Goal: Use online tool/utility: Utilize a website feature to perform a specific function

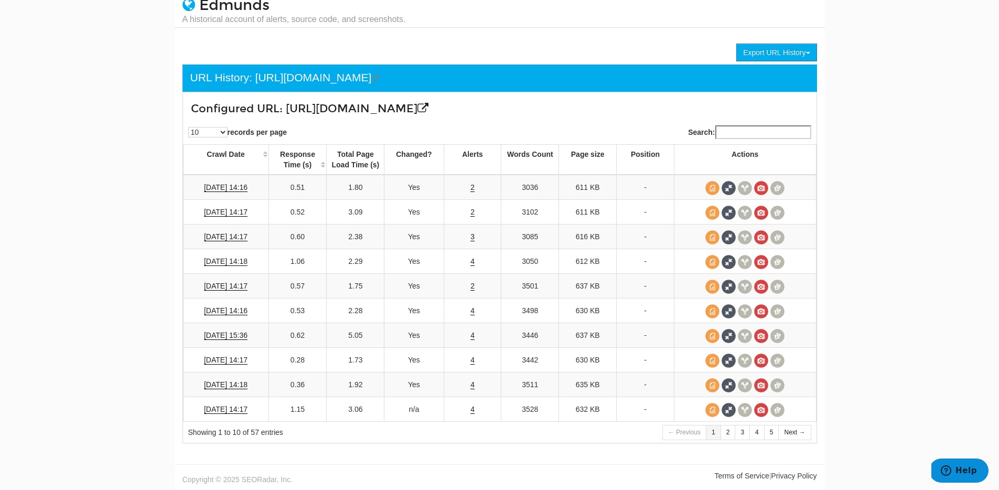
scroll to position [42, 0]
click at [830, 368] on body "Switch to Beta UI Dashboard Search Console Keyword Winners and Losers Page Winn…" at bounding box center [499, 207] width 999 height 490
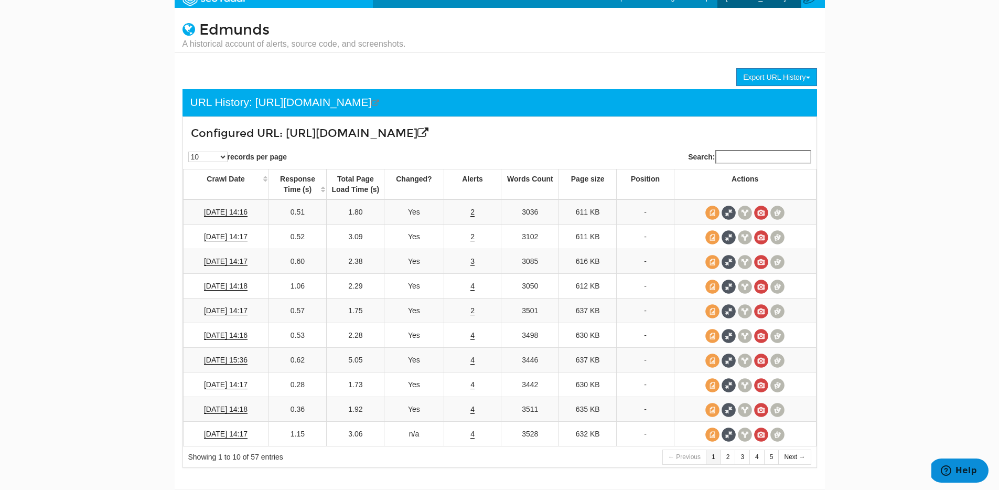
scroll to position [0, 0]
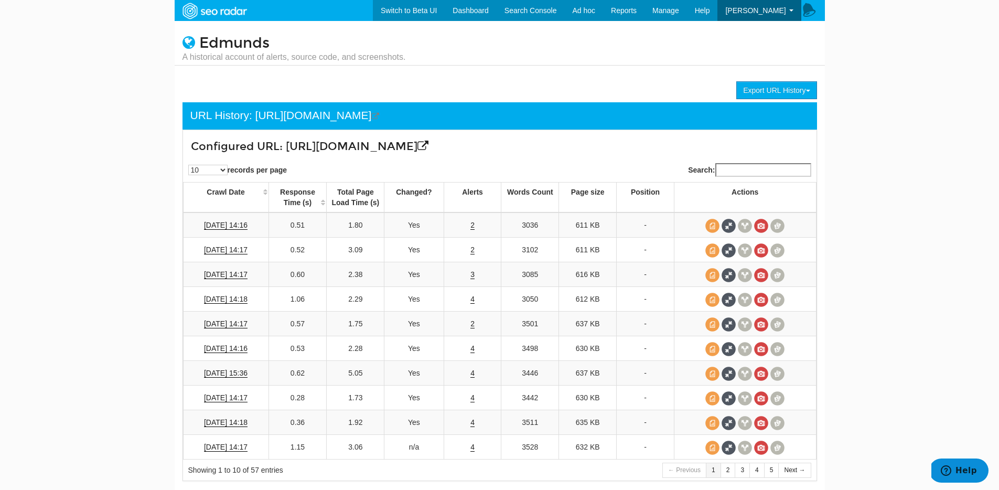
click at [921, 70] on body "Switch to Beta UI Dashboard Search Console Keyword Winners and Losers Page Winn…" at bounding box center [499, 245] width 999 height 490
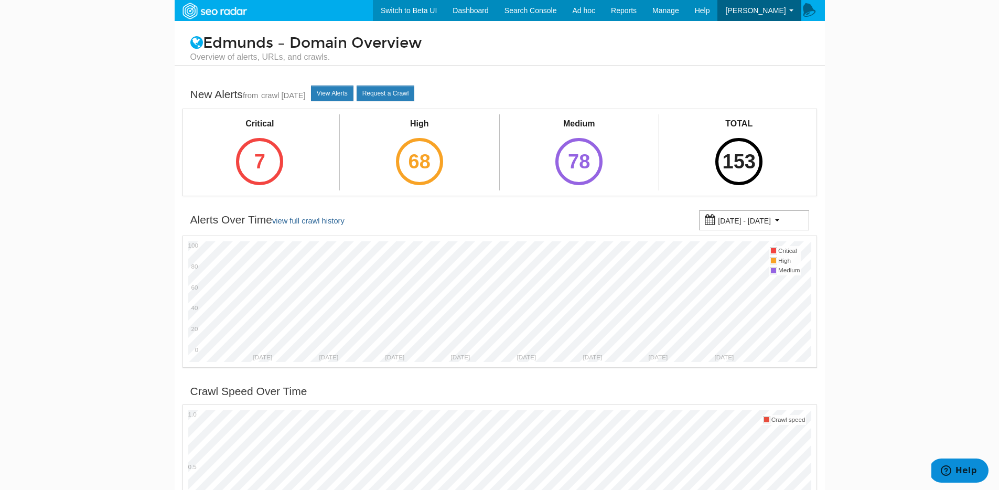
scroll to position [457, 0]
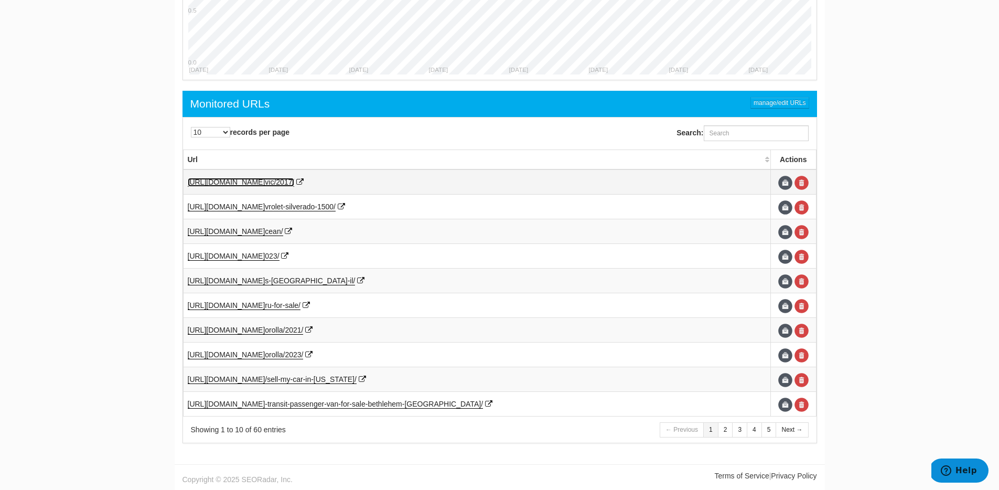
click at [294, 180] on span "vic/2017/" at bounding box center [279, 182] width 29 height 8
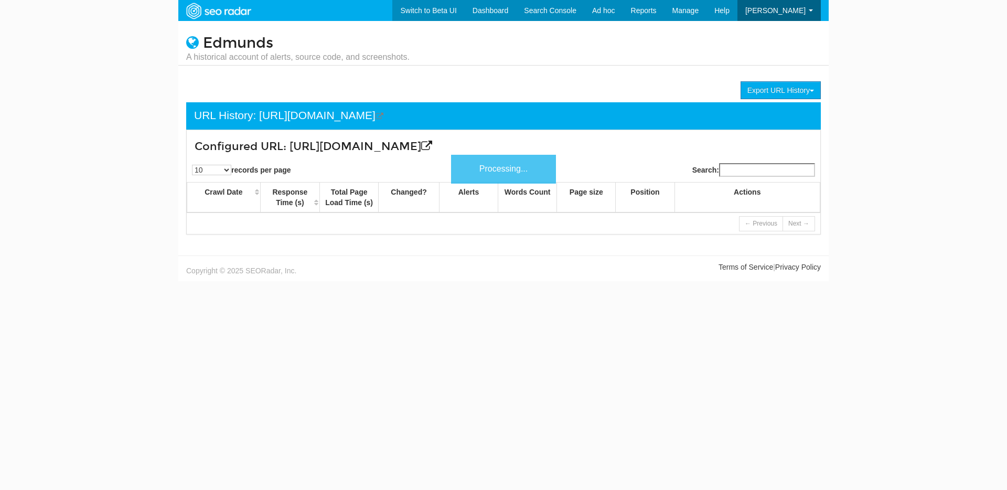
scroll to position [42, 0]
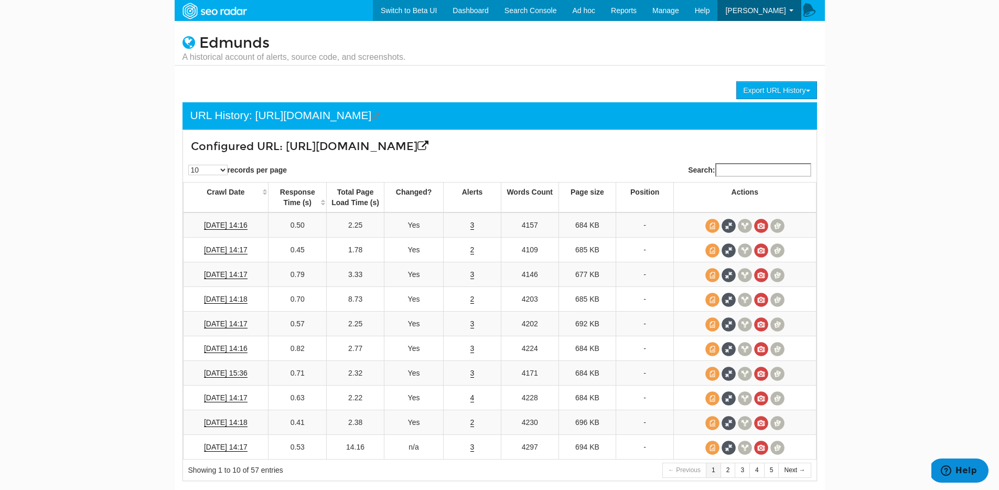
drag, startPoint x: 284, startPoint y: 149, endPoint x: 554, endPoint y: 145, distance: 269.6
click at [554, 145] on h3 "Configured URL: https://www.edmunds.com/honda/civic/2017/" at bounding box center [447, 147] width 512 height 12
copy h3 "https://www.edmunds.com/honda/civic/2017/"
click at [841, 320] on body "Switch to Beta UI Dashboard Search Console Keyword Winners and Losers Page Winn…" at bounding box center [499, 245] width 999 height 490
click at [787, 219] on td at bounding box center [745, 224] width 143 height 25
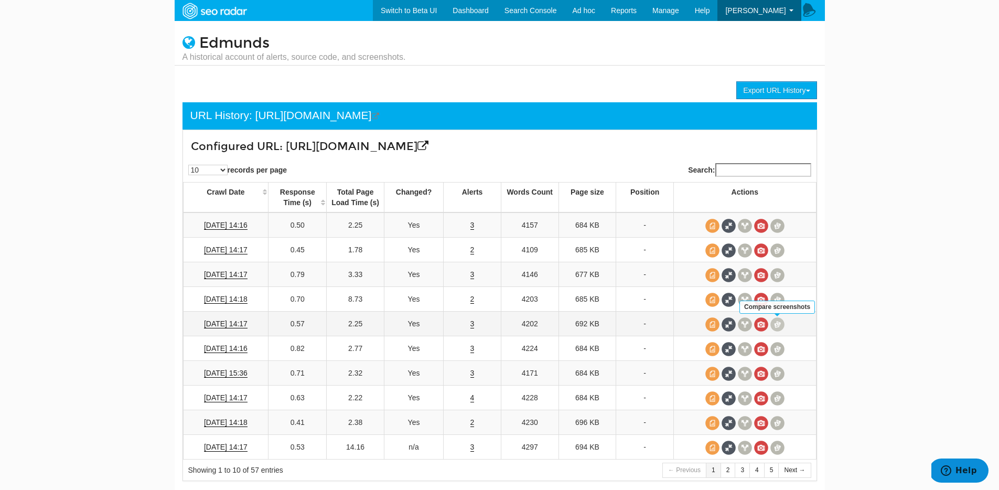
click at [781, 326] on span at bounding box center [777, 324] width 14 height 14
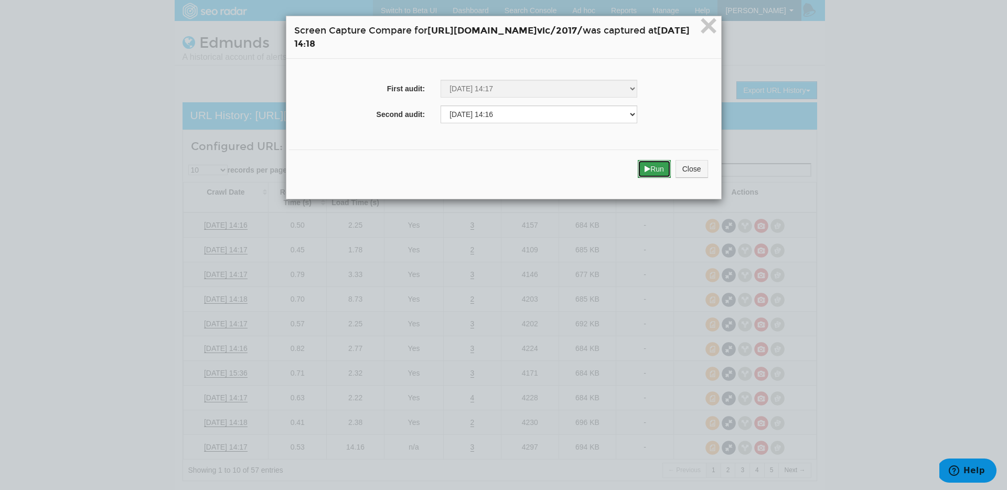
click at [671, 172] on button "Run" at bounding box center [654, 169] width 33 height 18
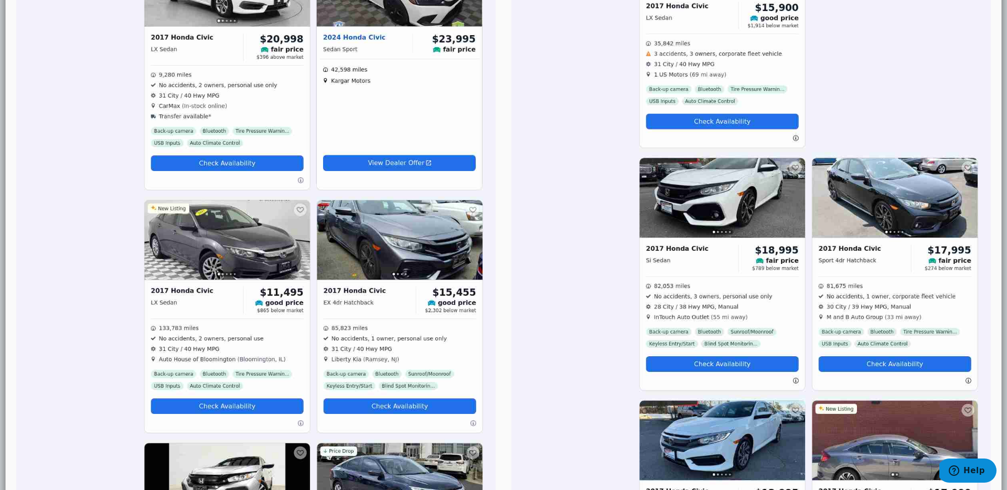
scroll to position [0, 0]
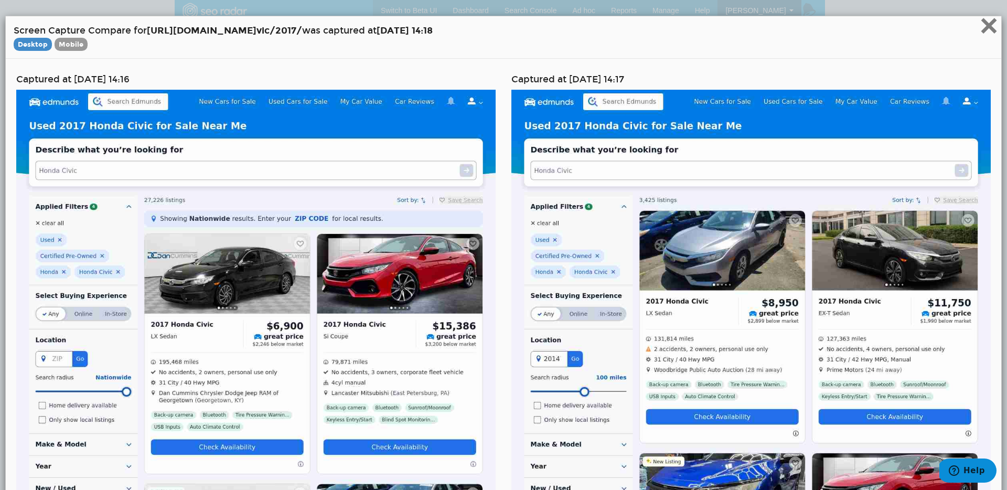
click at [980, 30] on span "×" at bounding box center [989, 25] width 18 height 35
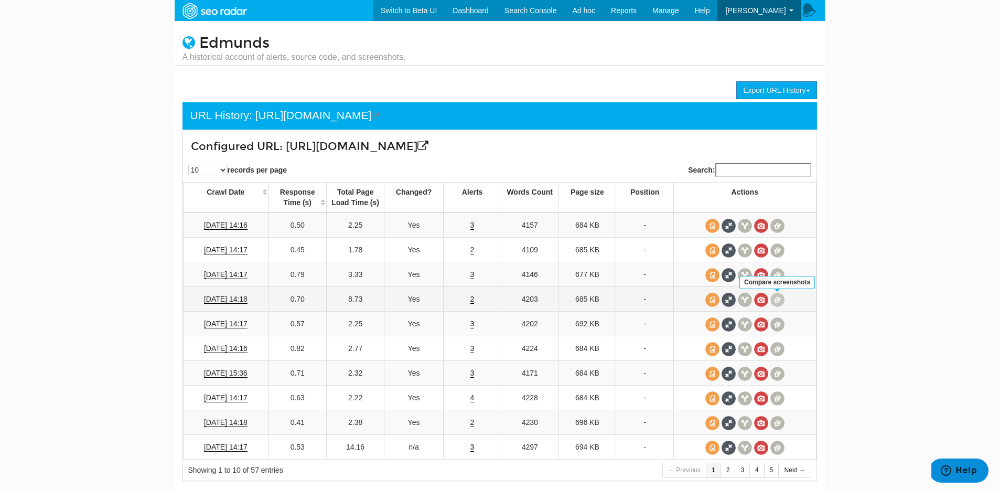
click at [775, 300] on span at bounding box center [777, 300] width 14 height 14
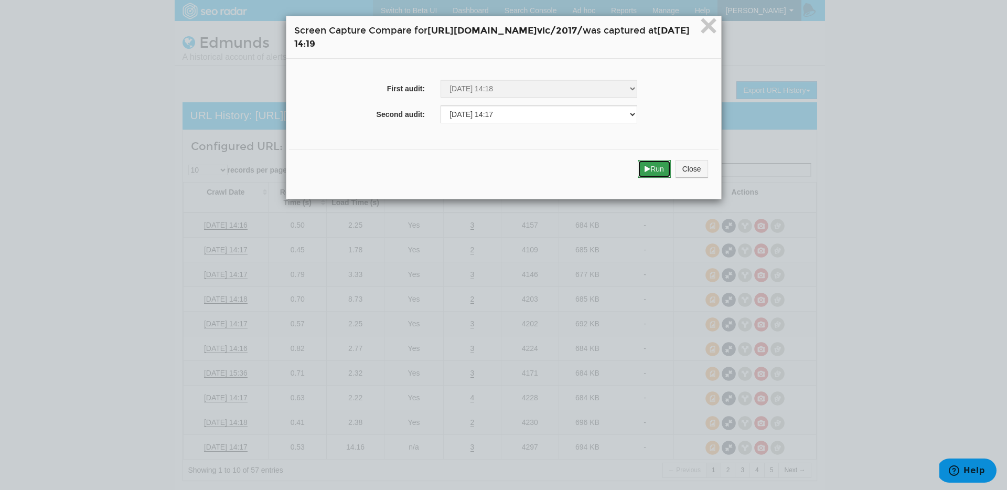
click at [671, 168] on button "Run" at bounding box center [654, 169] width 33 height 18
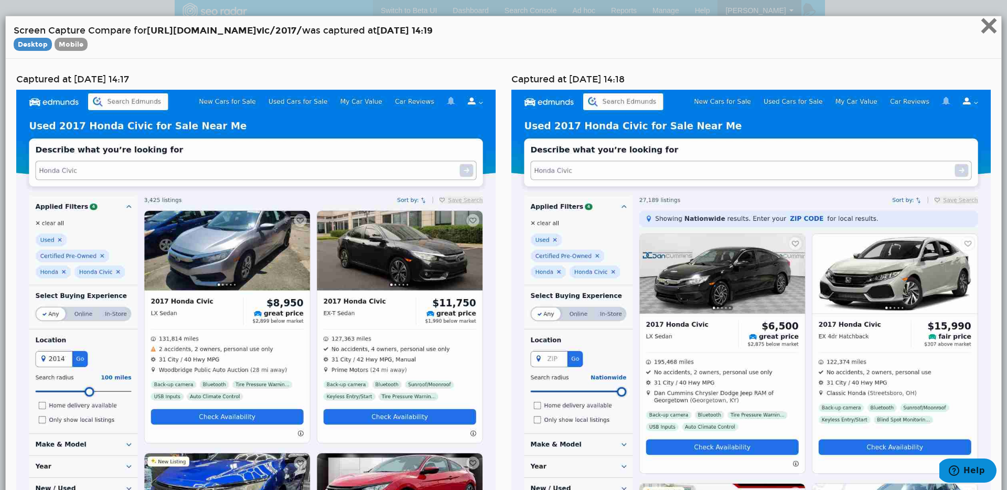
click at [980, 28] on span "×" at bounding box center [989, 25] width 18 height 35
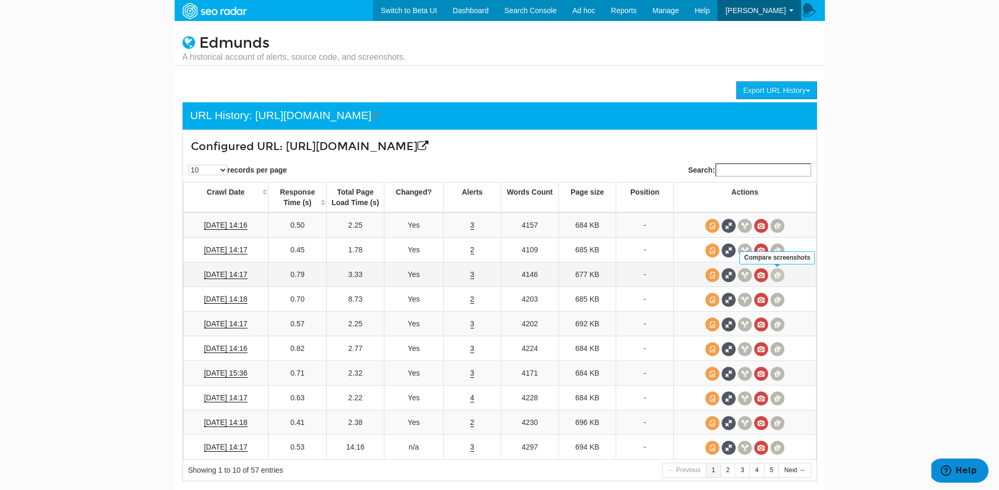
click at [779, 276] on span at bounding box center [777, 275] width 14 height 14
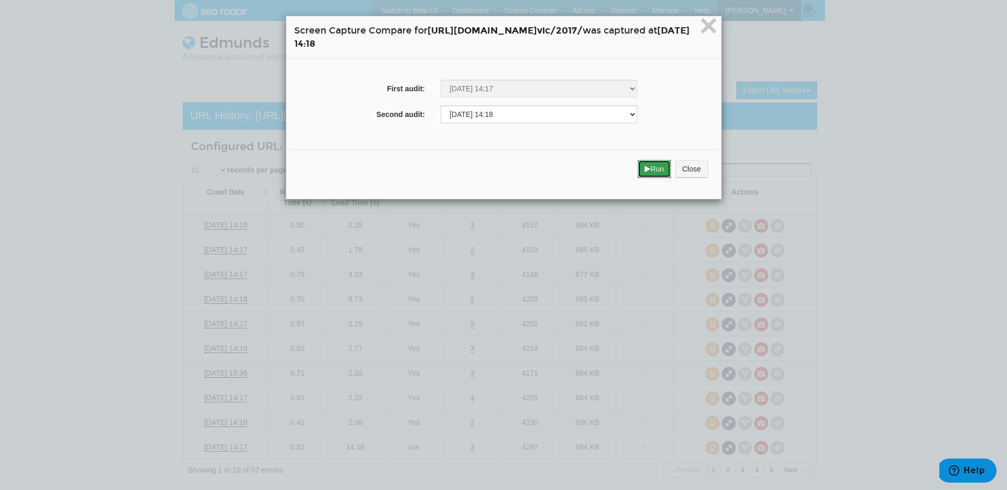
click at [671, 174] on button "Run" at bounding box center [654, 169] width 33 height 18
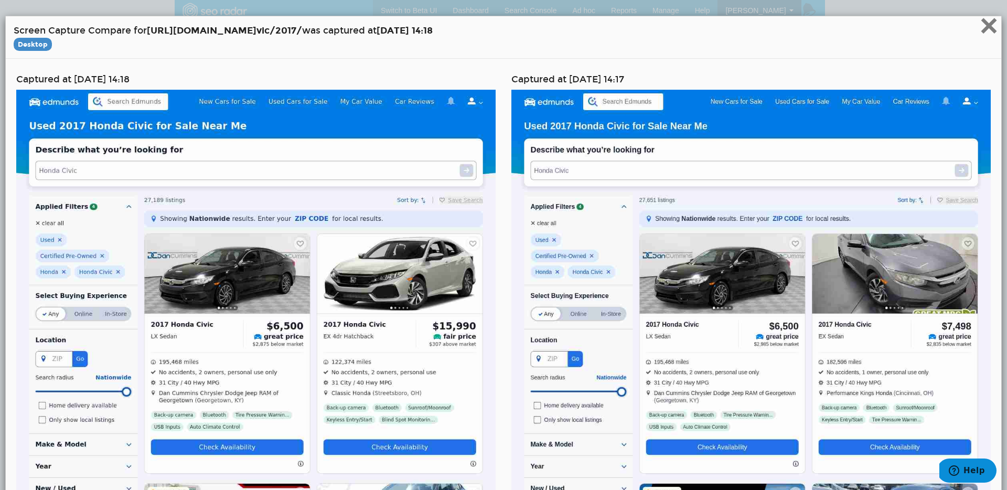
click at [980, 29] on span "×" at bounding box center [989, 25] width 18 height 35
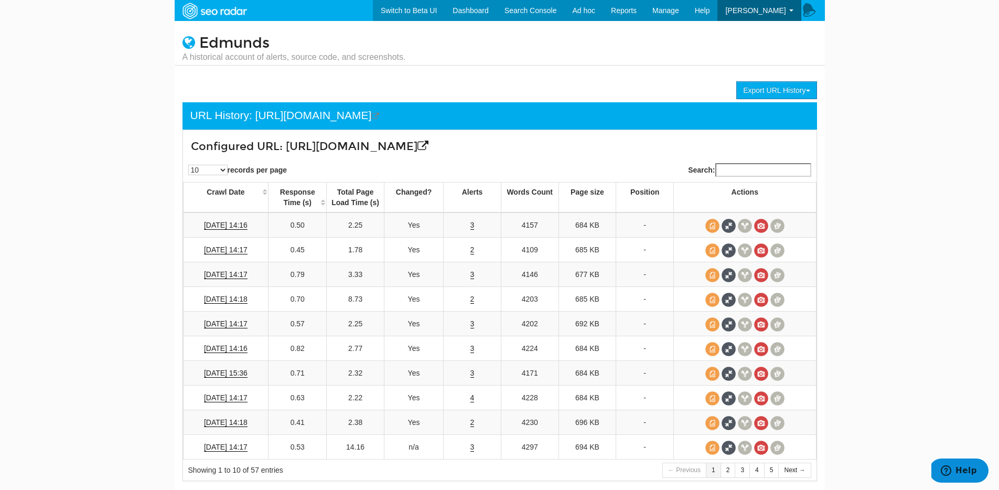
click at [771, 339] on td at bounding box center [745, 348] width 143 height 25
click at [775, 345] on span at bounding box center [777, 349] width 14 height 14
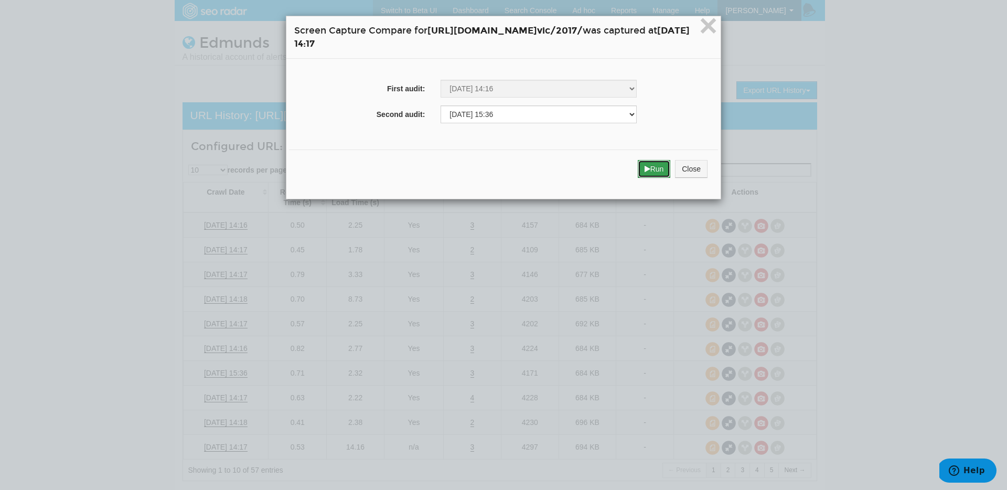
click at [671, 167] on button "Run" at bounding box center [654, 169] width 33 height 18
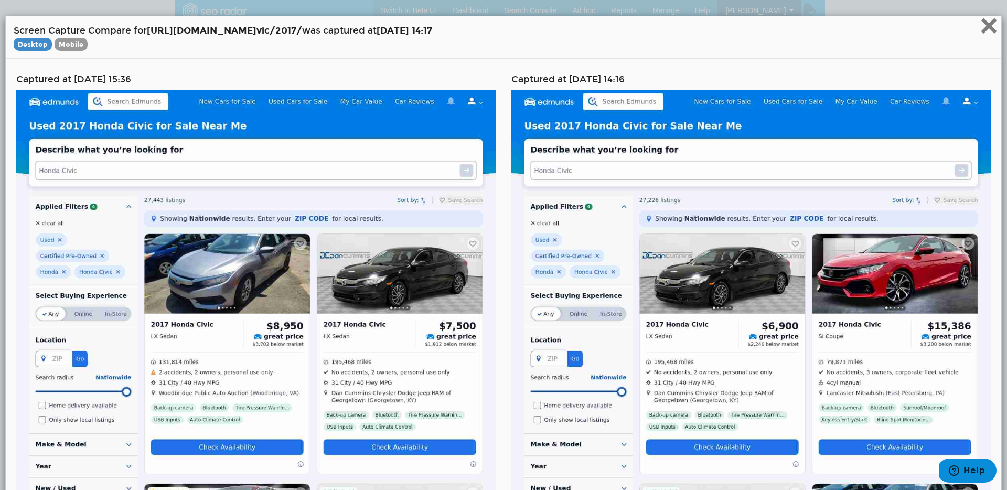
click at [980, 33] on span "×" at bounding box center [989, 25] width 18 height 35
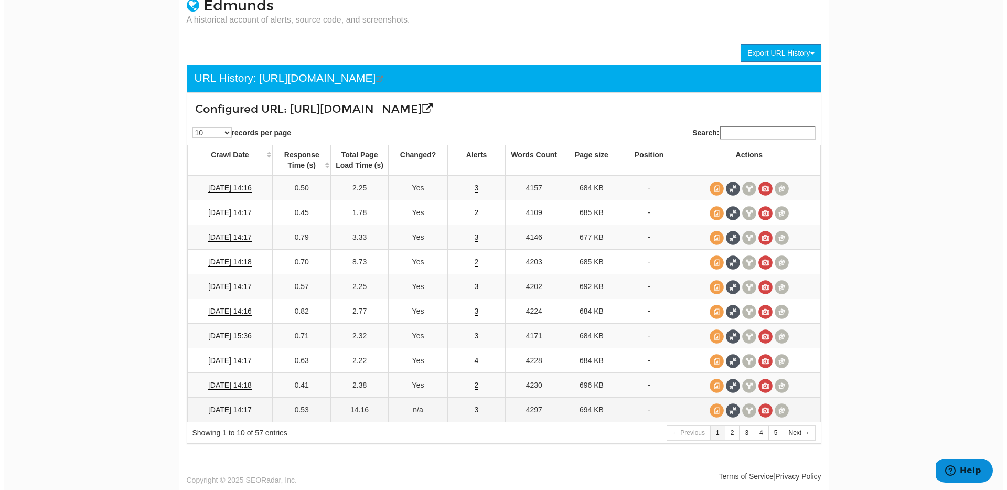
scroll to position [38, 0]
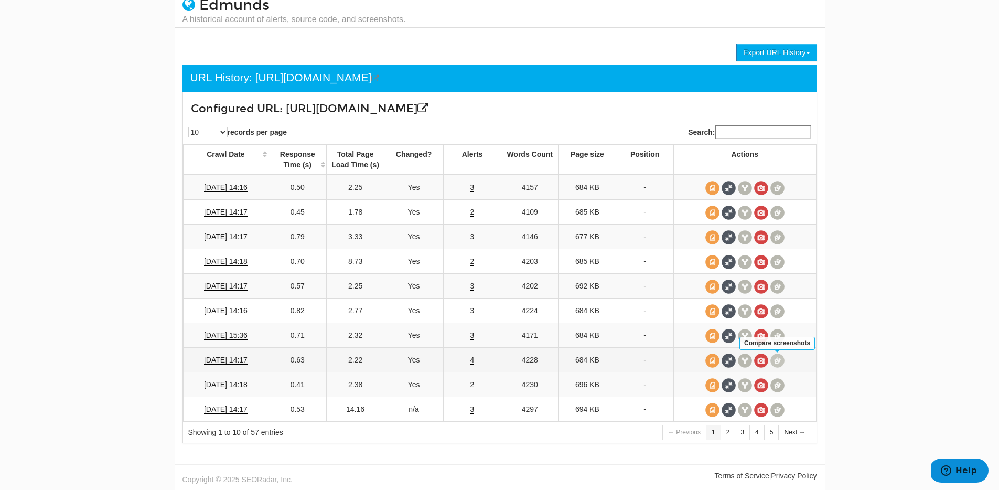
click at [778, 363] on span at bounding box center [777, 360] width 14 height 14
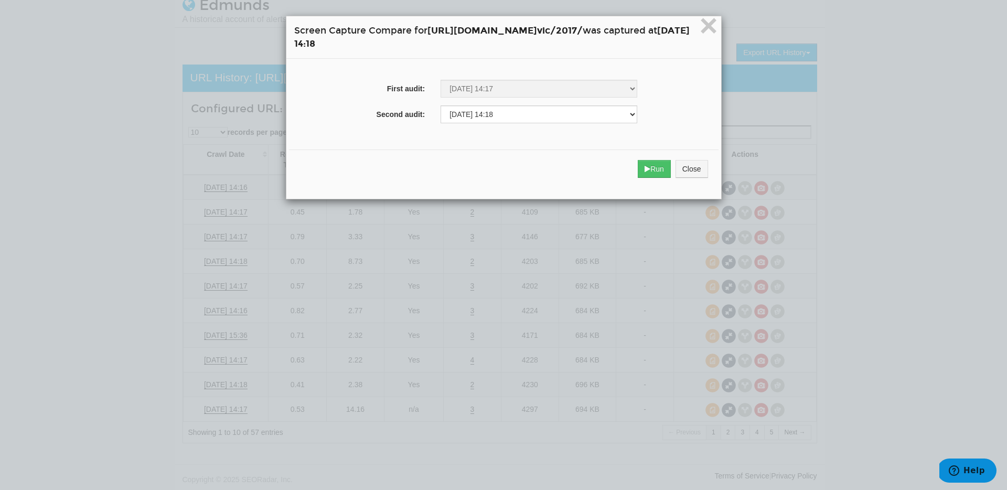
click at [678, 166] on div "Run Close" at bounding box center [503, 168] width 429 height 39
click at [671, 173] on button "Run" at bounding box center [654, 169] width 33 height 18
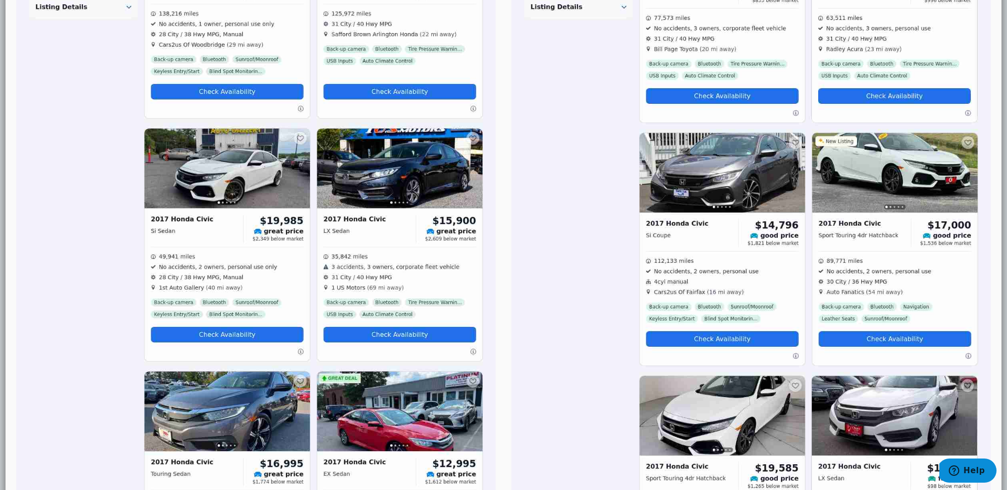
scroll to position [0, 0]
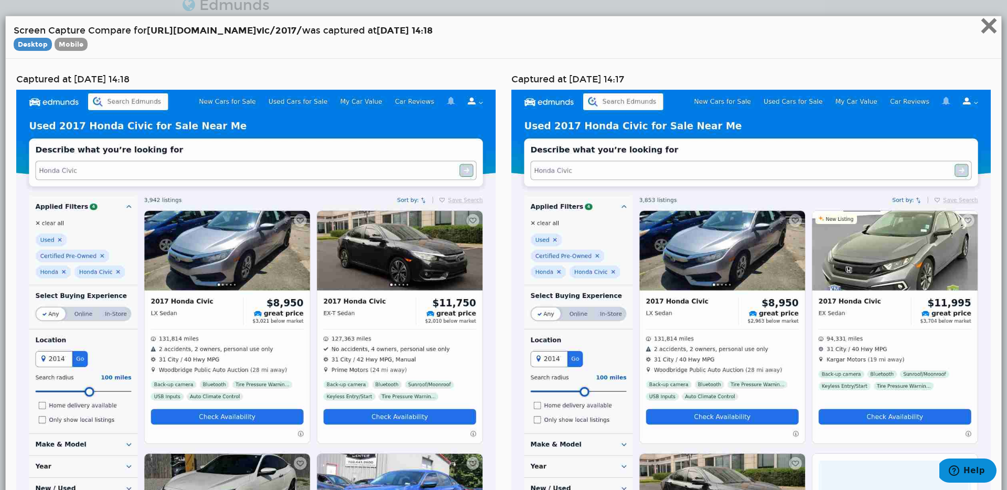
click at [982, 31] on span "×" at bounding box center [989, 25] width 18 height 35
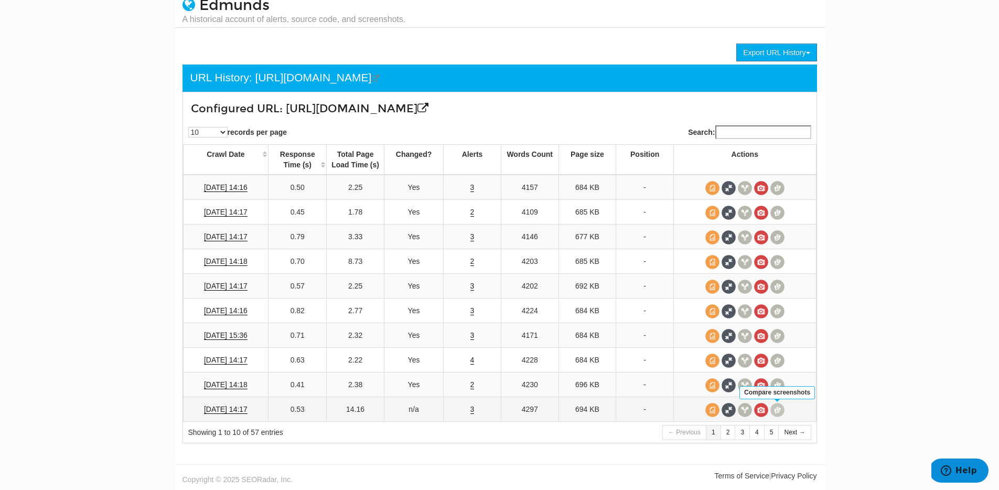
click at [772, 411] on span at bounding box center [777, 410] width 14 height 14
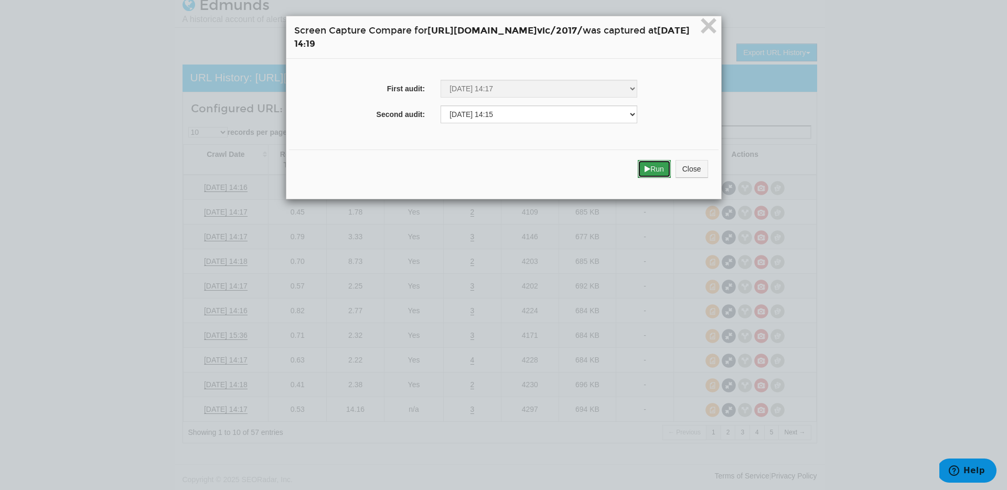
click at [671, 165] on button "Run" at bounding box center [654, 169] width 33 height 18
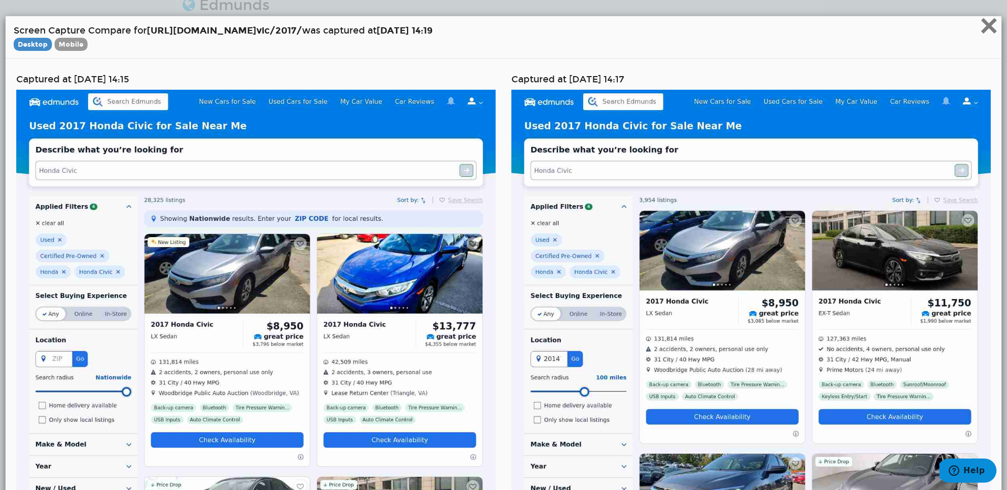
click at [986, 29] on span "×" at bounding box center [989, 25] width 18 height 35
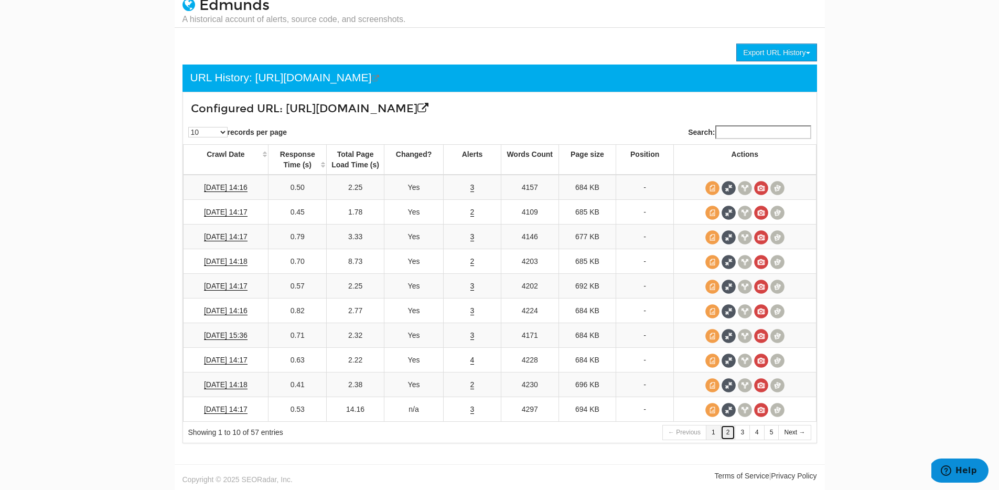
click at [725, 427] on link "2" at bounding box center [727, 432] width 15 height 15
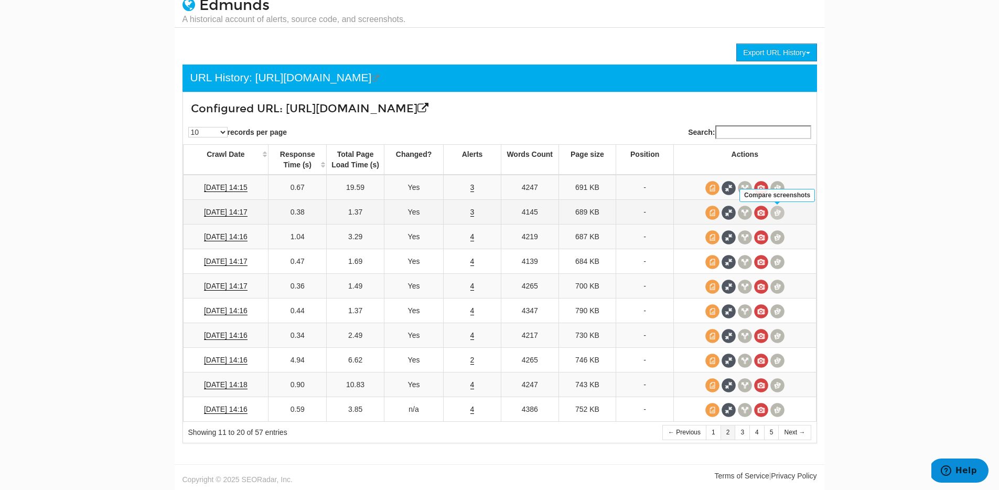
click at [776, 218] on span at bounding box center [777, 213] width 14 height 14
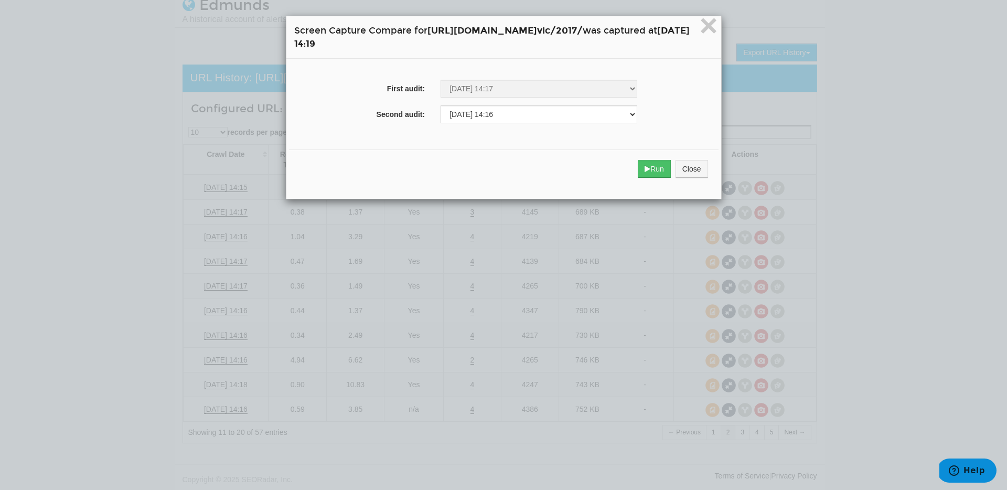
click at [708, 157] on div "Run Close" at bounding box center [503, 168] width 429 height 39
click at [671, 169] on button "Run" at bounding box center [654, 169] width 33 height 18
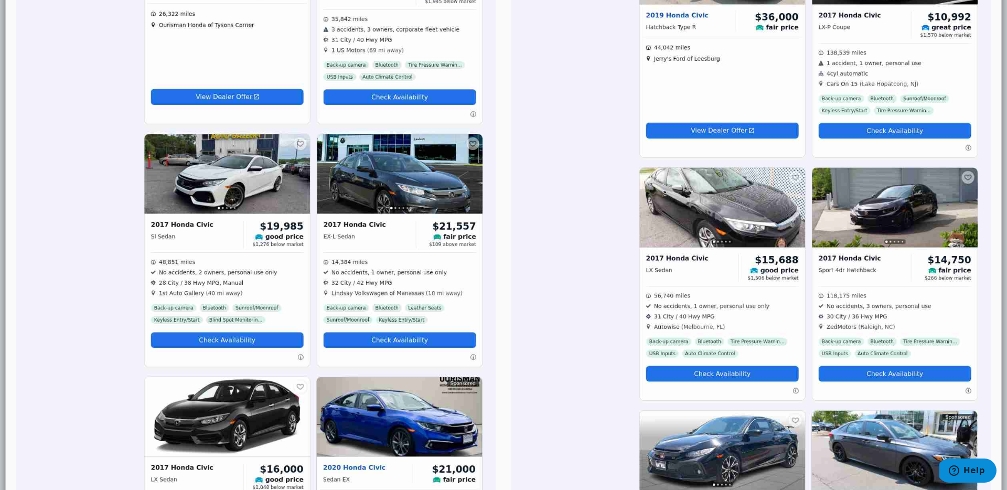
scroll to position [2127, 0]
